Goal: Book appointment/travel/reservation

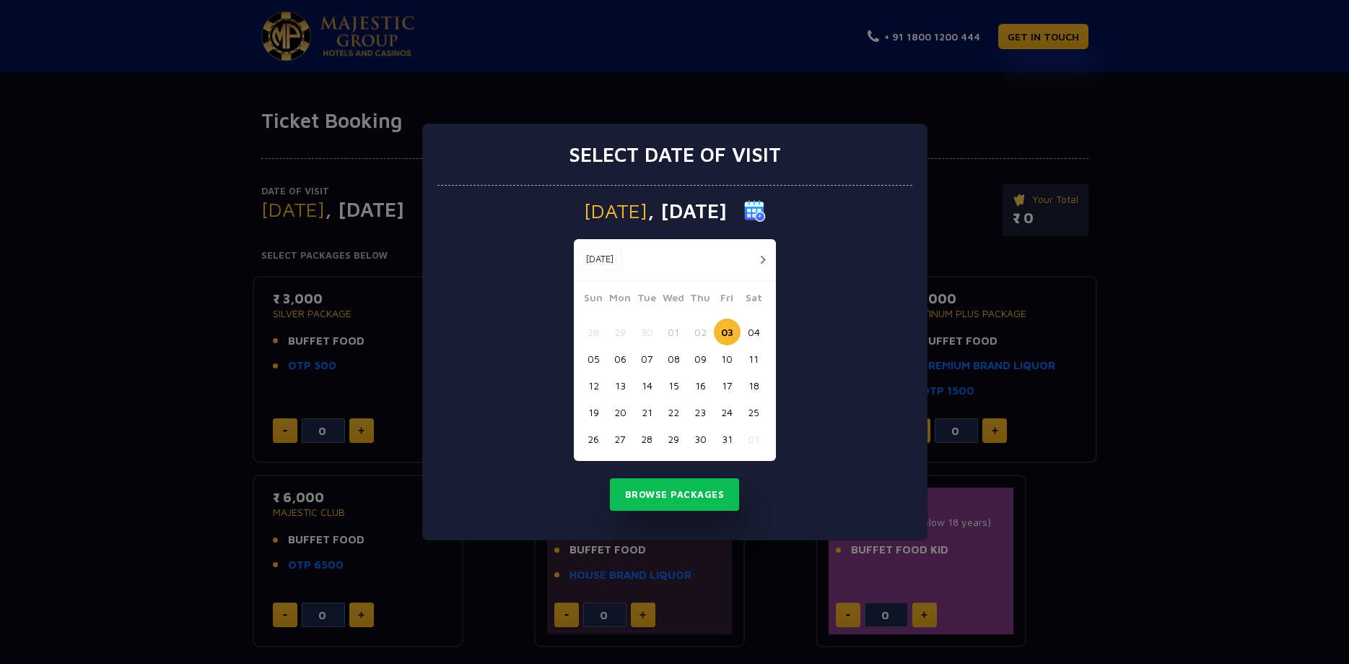
click at [427, 378] on div "Select date of visit [DATE] [DATE] [DATE] Sun Mon Tue Wed Thu Fri Sat 28 29 30 …" at bounding box center [674, 331] width 505 height 417
click at [731, 329] on button "03" at bounding box center [727, 331] width 27 height 27
click at [666, 497] on button "Browse Packages" at bounding box center [675, 494] width 130 height 33
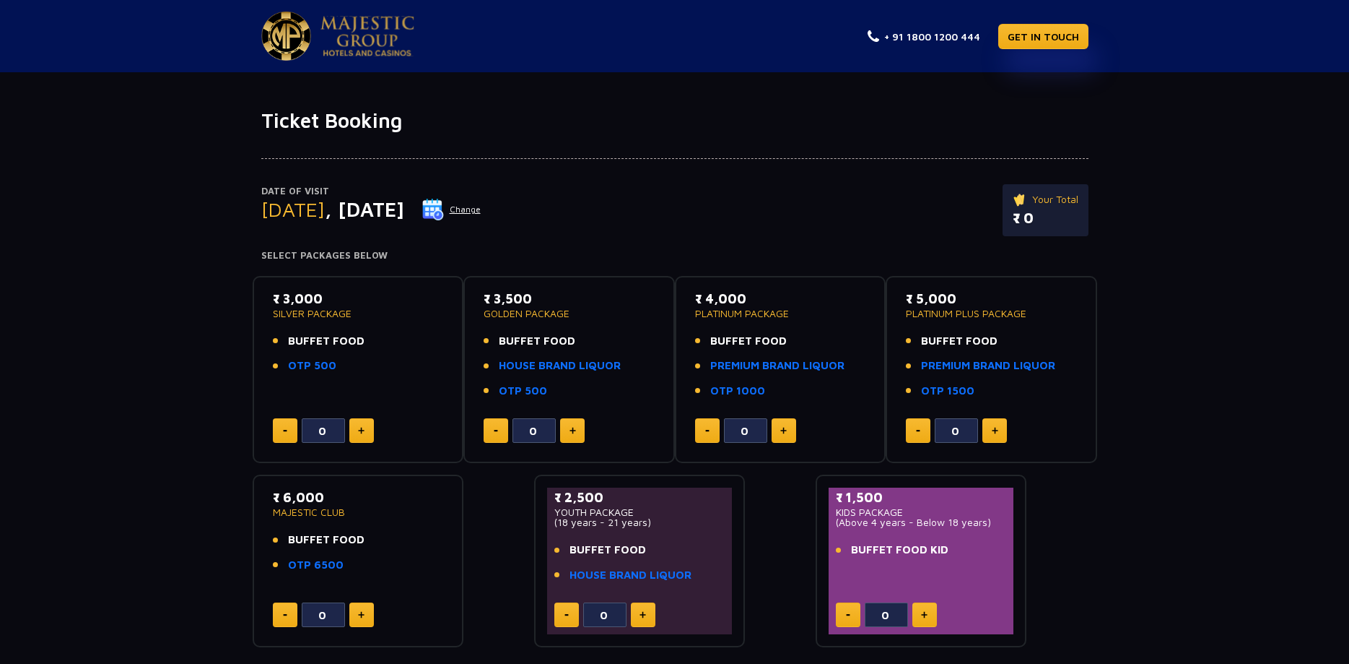
click at [365, 424] on button at bounding box center [361, 430] width 25 height 25
type input "1"
click at [482, 208] on button "Change" at bounding box center [452, 209] width 60 height 23
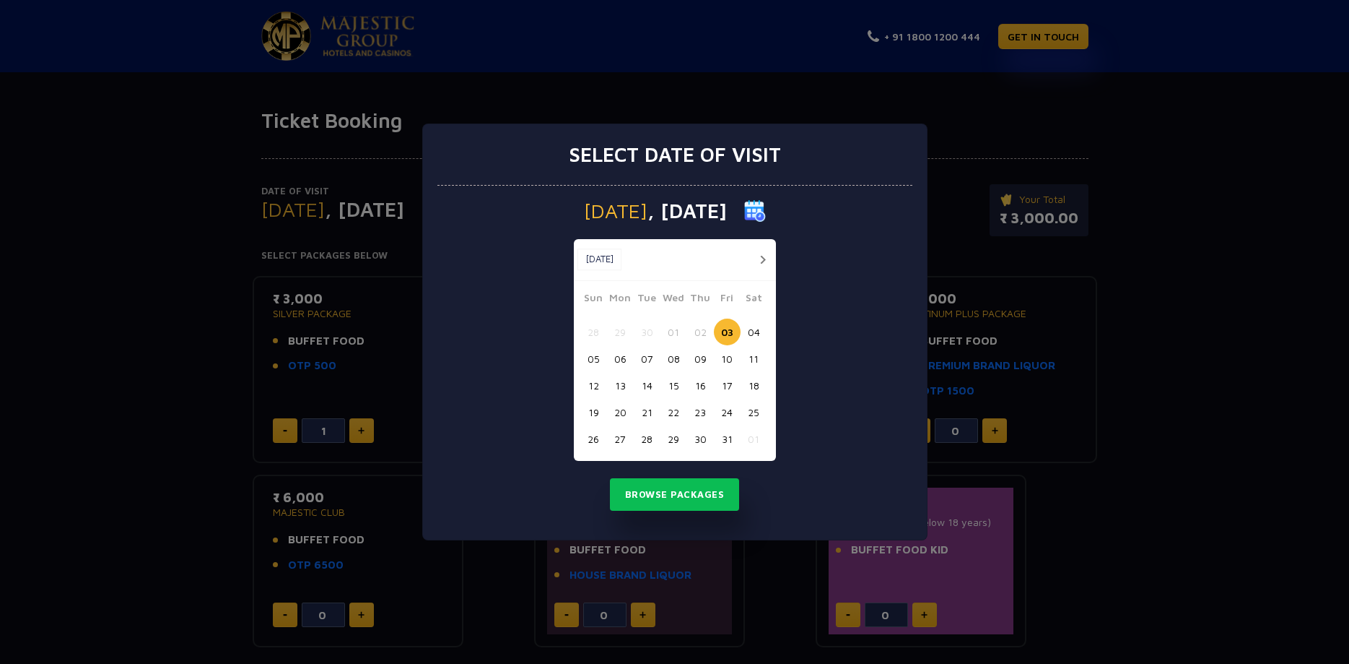
click at [620, 354] on button "06" at bounding box center [620, 358] width 27 height 27
click at [666, 497] on button "Browse Packages" at bounding box center [675, 494] width 130 height 33
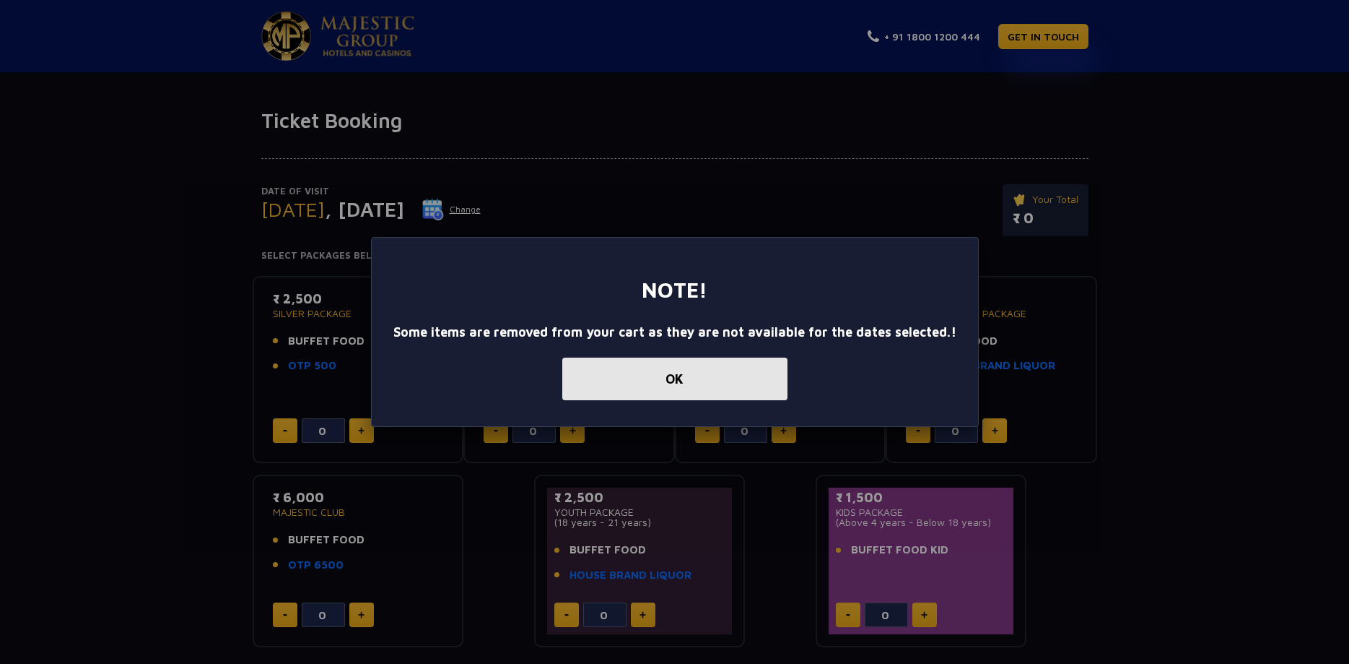
click at [674, 374] on button "OK" at bounding box center [674, 378] width 225 height 43
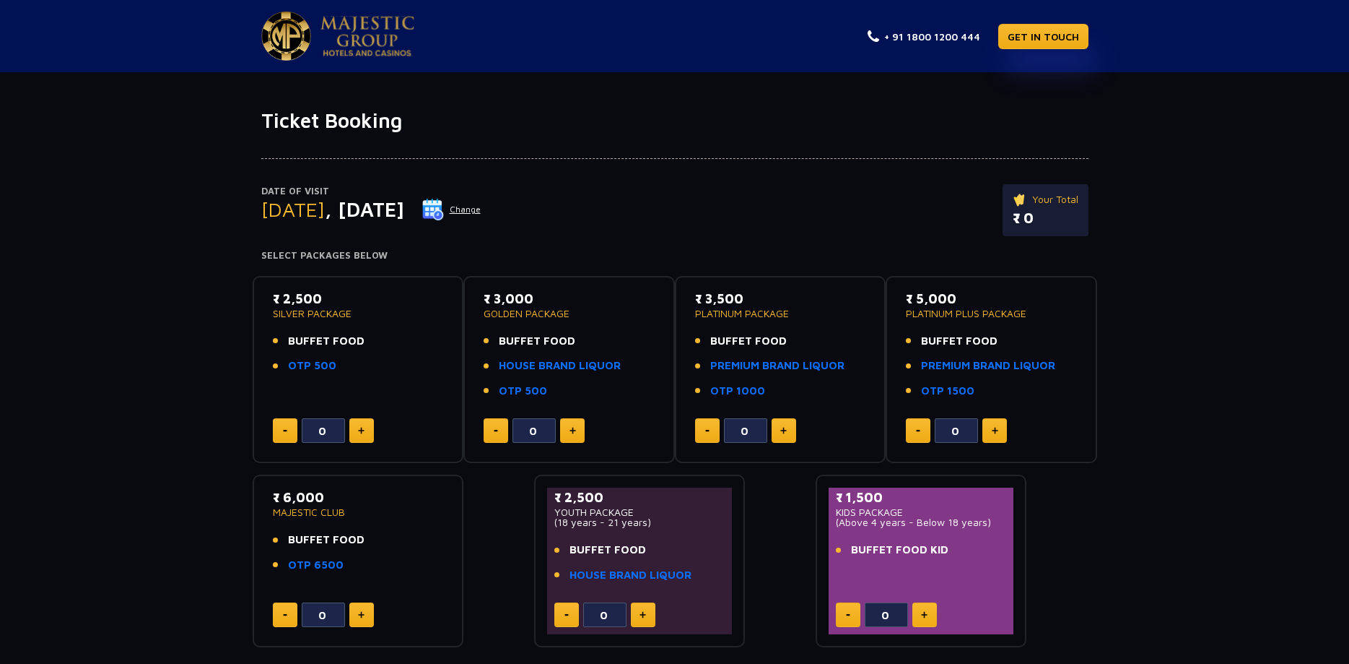
click at [482, 208] on button "Change" at bounding box center [452, 209] width 60 height 23
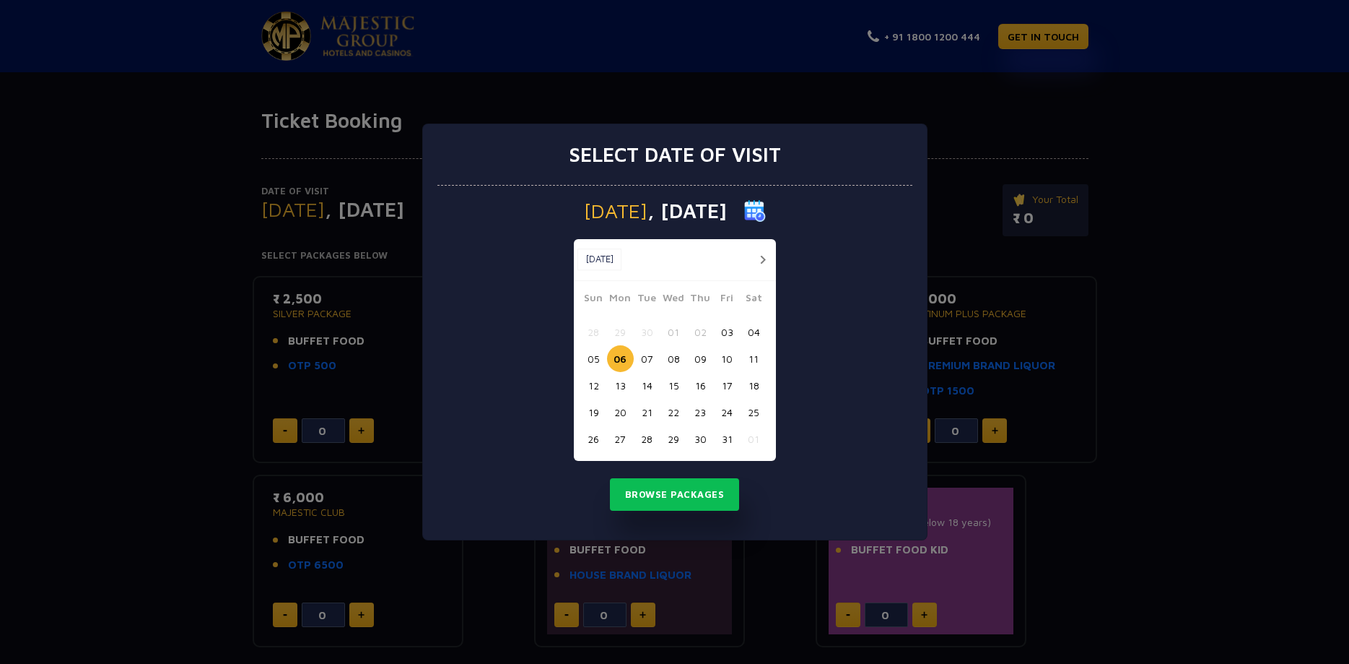
click at [729, 357] on button "10" at bounding box center [727, 358] width 27 height 27
click at [677, 490] on button "Browse Packages" at bounding box center [675, 494] width 130 height 33
